Goal: Information Seeking & Learning: Learn about a topic

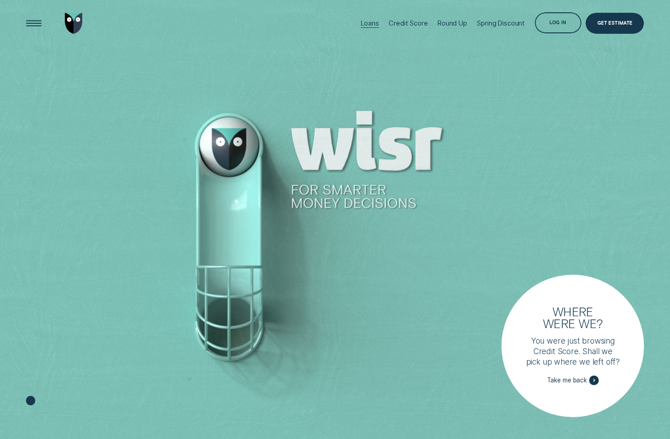
click at [368, 19] on div "Loans" at bounding box center [370, 23] width 18 height 8
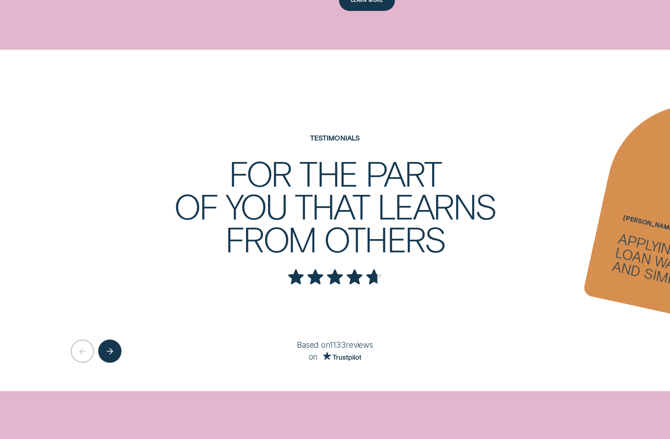
scroll to position [1586, 0]
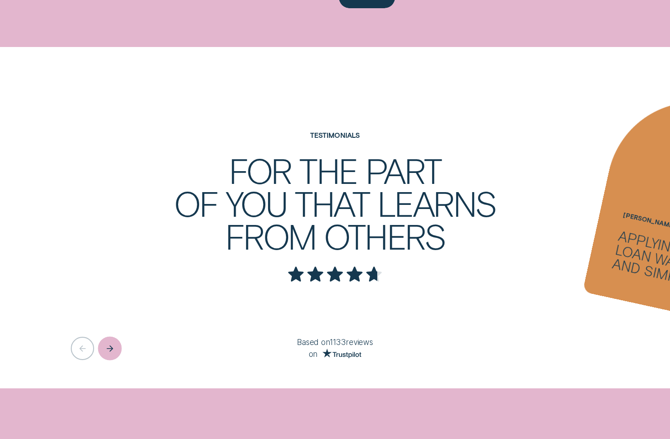
click at [112, 351] on icon "Next button" at bounding box center [109, 348] width 7 height 7
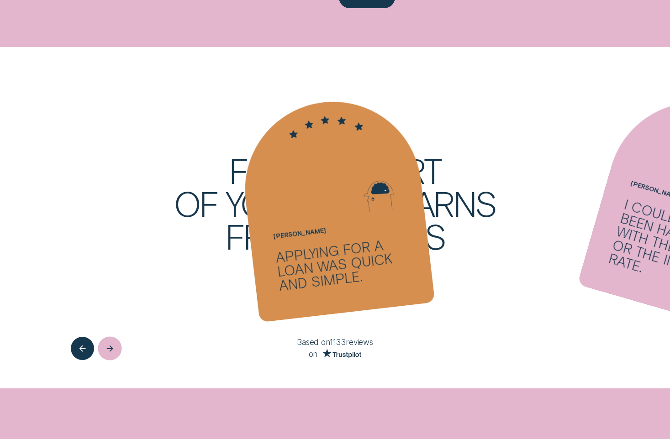
click at [112, 351] on icon "Next button" at bounding box center [109, 348] width 7 height 7
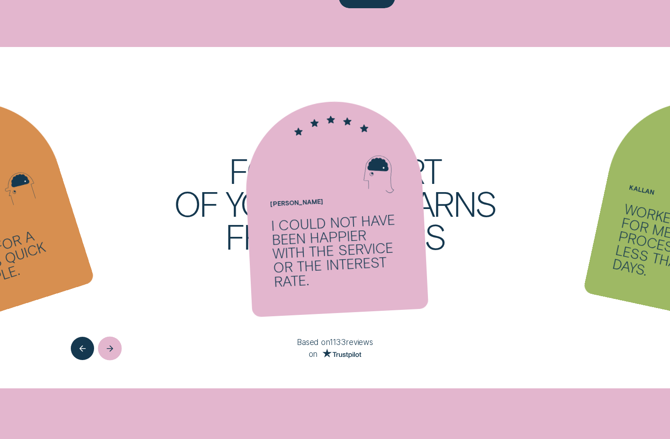
click at [112, 351] on icon "Next button" at bounding box center [109, 348] width 7 height 7
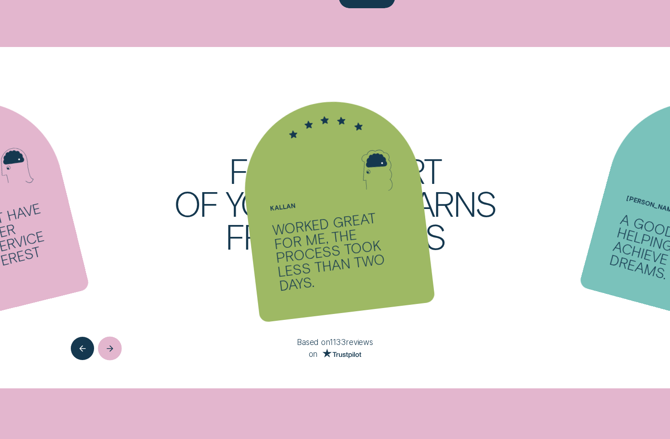
click at [112, 351] on icon "Next button" at bounding box center [109, 348] width 7 height 7
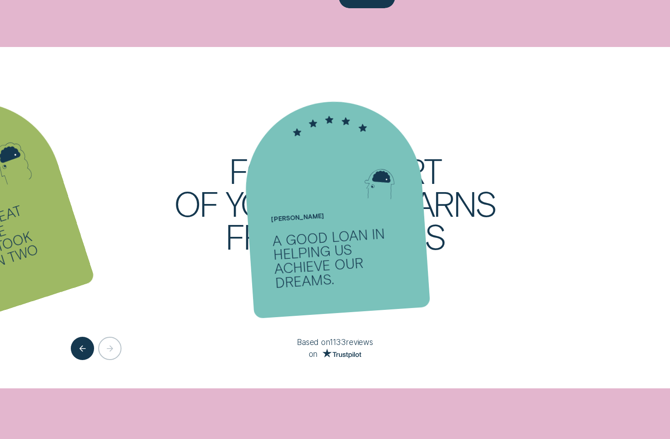
click at [112, 351] on div at bounding box center [112, 348] width 82 height 23
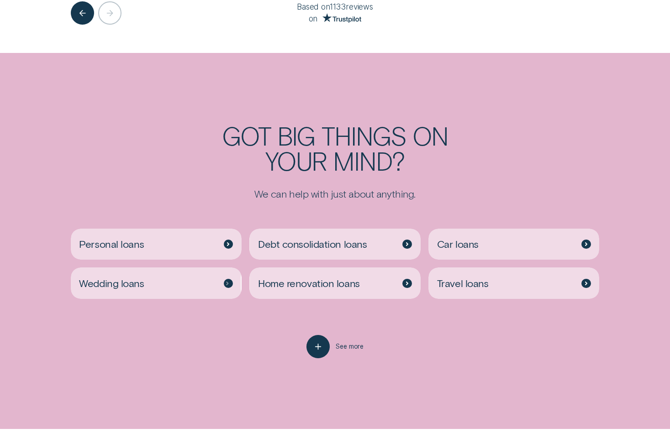
scroll to position [1951, 0]
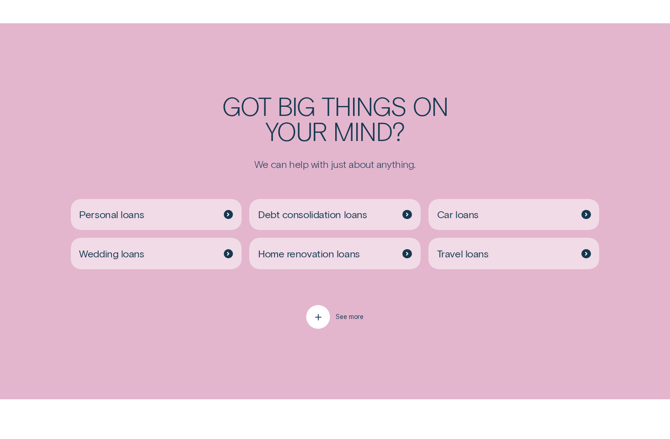
click at [315, 314] on icon "button" at bounding box center [318, 317] width 12 height 14
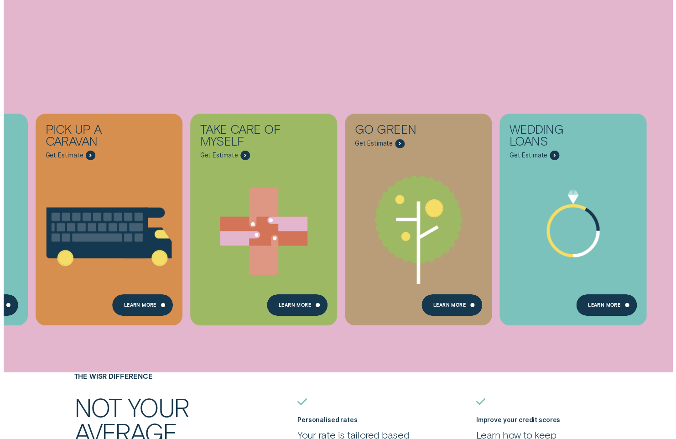
scroll to position [0, 0]
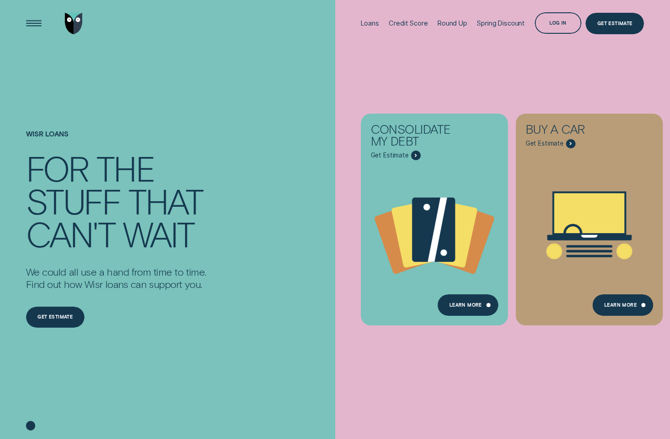
click at [14, 15] on div "Loans Credit Score Round Up Spring Discount Log in Log in Customer Dashboard Vi…" at bounding box center [335, 23] width 670 height 47
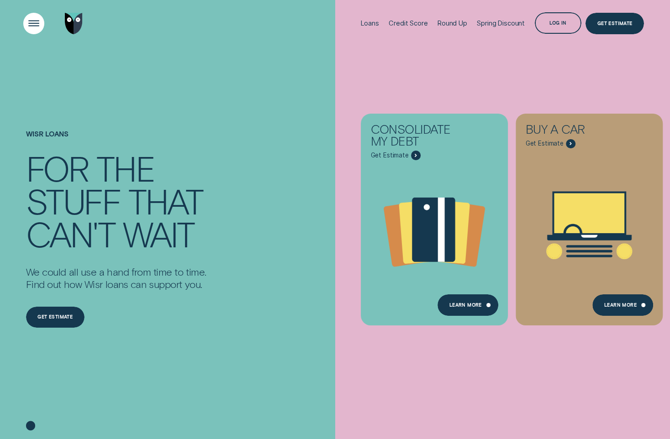
click at [30, 31] on div "Open Menu" at bounding box center [34, 24] width 30 height 30
